Goal: Find specific page/section: Find specific page/section

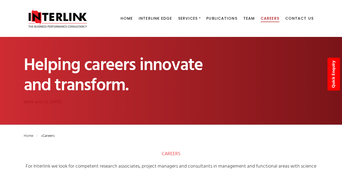
click at [270, 17] on span "Careers" at bounding box center [269, 18] width 19 height 5
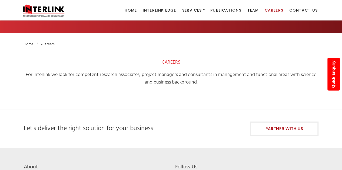
scroll to position [65, 0]
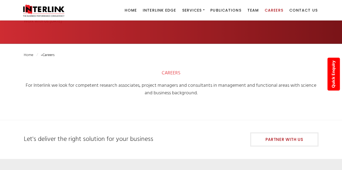
click at [168, 75] on span "CAREERS" at bounding box center [171, 73] width 19 height 8
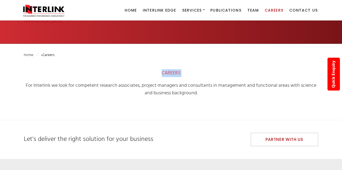
click at [168, 75] on span "CAREERS" at bounding box center [171, 73] width 19 height 8
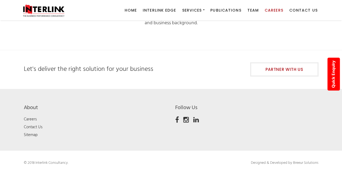
scroll to position [135, 0]
click at [33, 121] on link "Careers" at bounding box center [30, 120] width 13 height 6
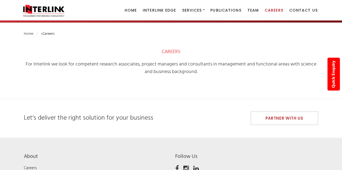
scroll to position [88, 0]
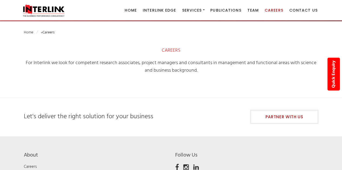
click at [166, 50] on span "CAREERS" at bounding box center [171, 51] width 19 height 8
click at [275, 9] on span "Careers" at bounding box center [273, 10] width 19 height 5
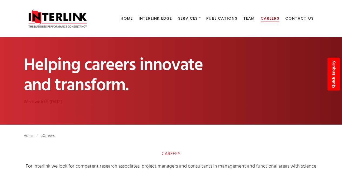
click at [265, 21] on span "Careers" at bounding box center [269, 18] width 19 height 5
